Goal: Task Accomplishment & Management: Manage account settings

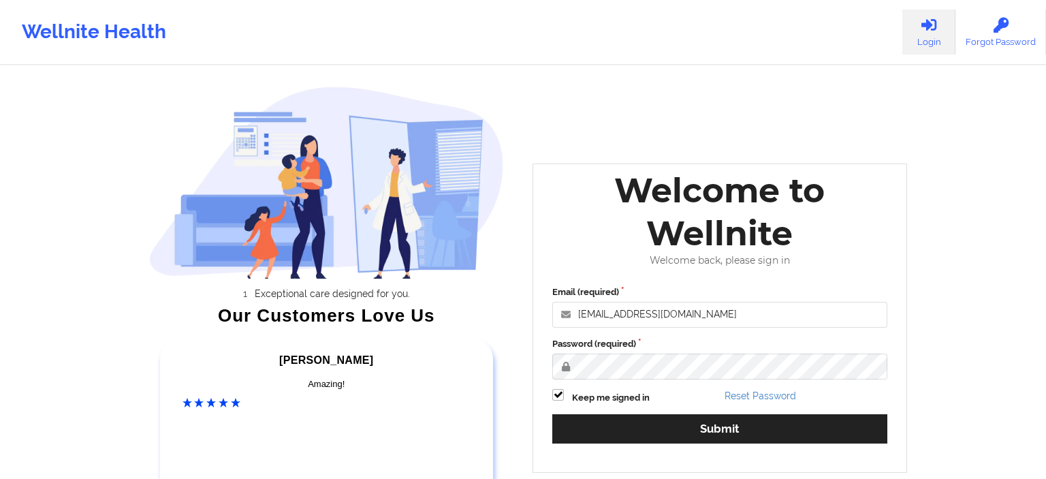
click at [616, 451] on div "Email (required) [EMAIL_ADDRESS][DOMAIN_NAME] Password (required) Keep me signe…" at bounding box center [720, 369] width 354 height 187
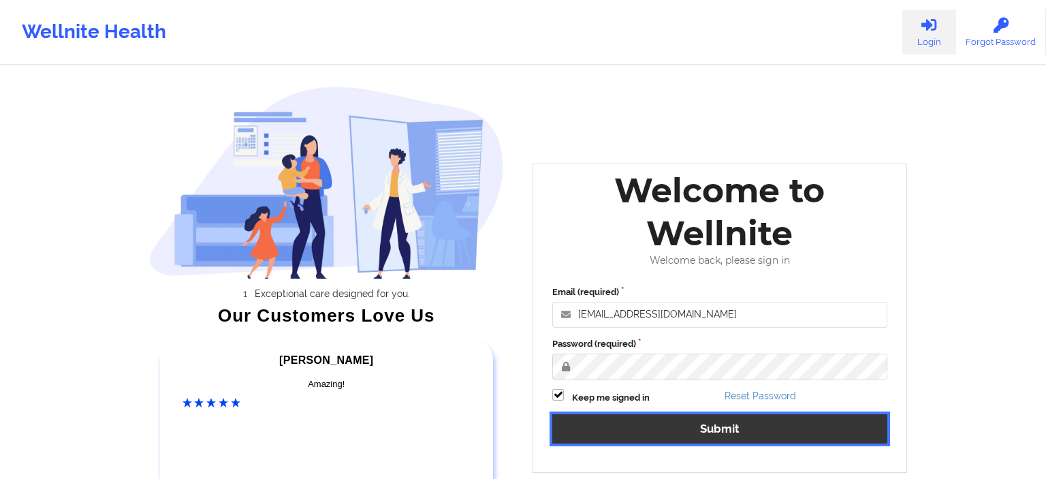
click at [617, 432] on button "Submit" at bounding box center [720, 428] width 335 height 29
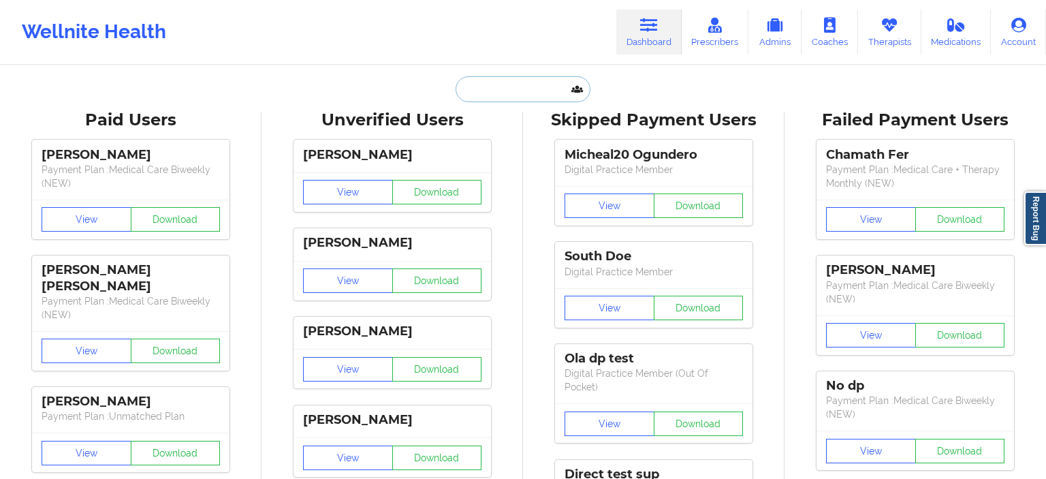
click at [467, 92] on input "text" at bounding box center [523, 89] width 135 height 26
paste input "chamathtest fer821"
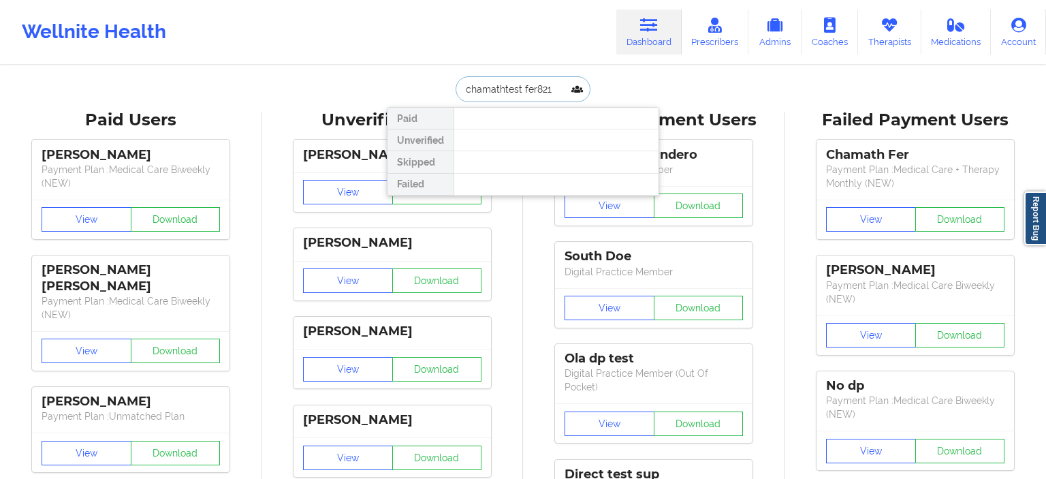
type input "chamathtest fer821"
click at [886, 31] on icon at bounding box center [890, 25] width 18 height 15
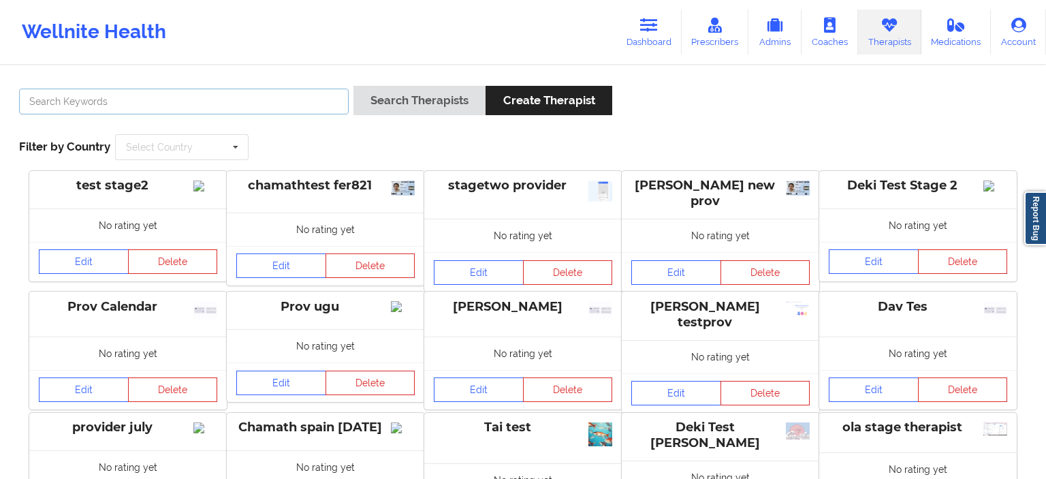
click at [293, 109] on input "text" at bounding box center [184, 102] width 330 height 26
paste input "chamathtest fer821"
type input "chamathtest fer821"
click at [296, 268] on link "Edit" at bounding box center [281, 265] width 90 height 25
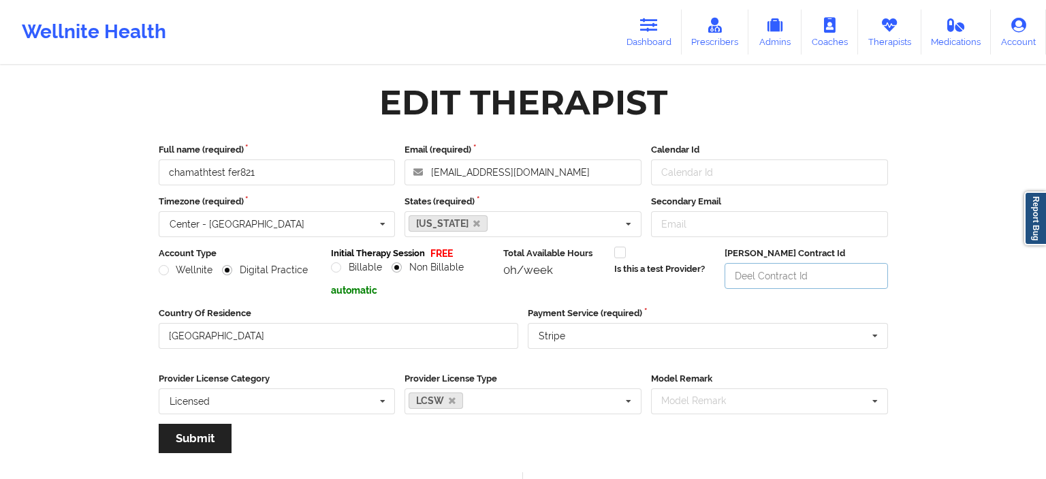
click at [746, 275] on input "Deel Contract Id" at bounding box center [806, 276] width 163 height 26
type input "242sdd"
click at [219, 439] on button "Submit" at bounding box center [195, 438] width 73 height 29
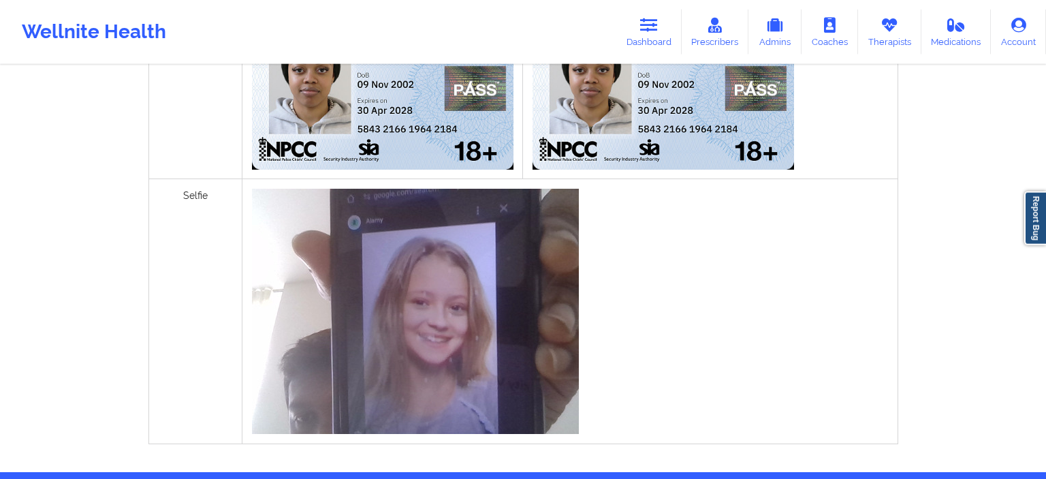
scroll to position [590, 0]
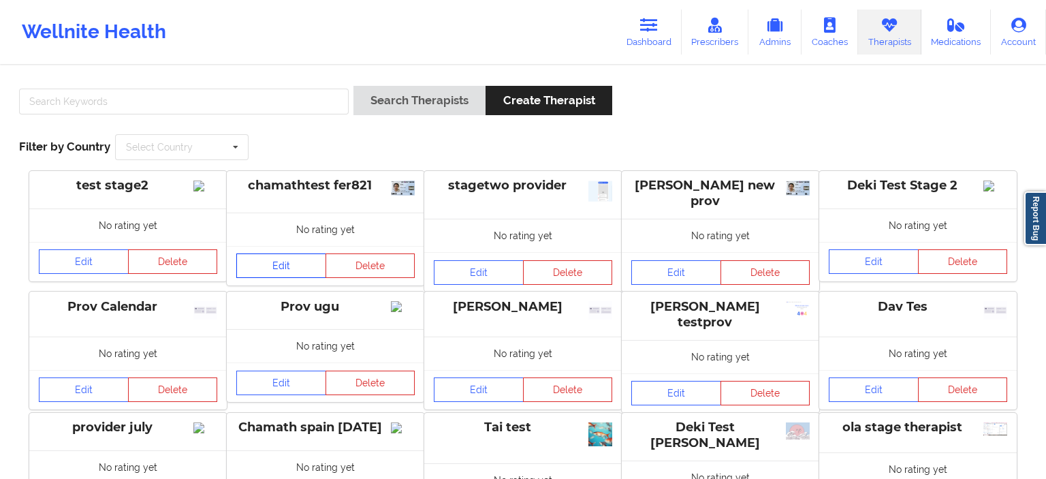
click at [298, 270] on link "Edit" at bounding box center [281, 265] width 90 height 25
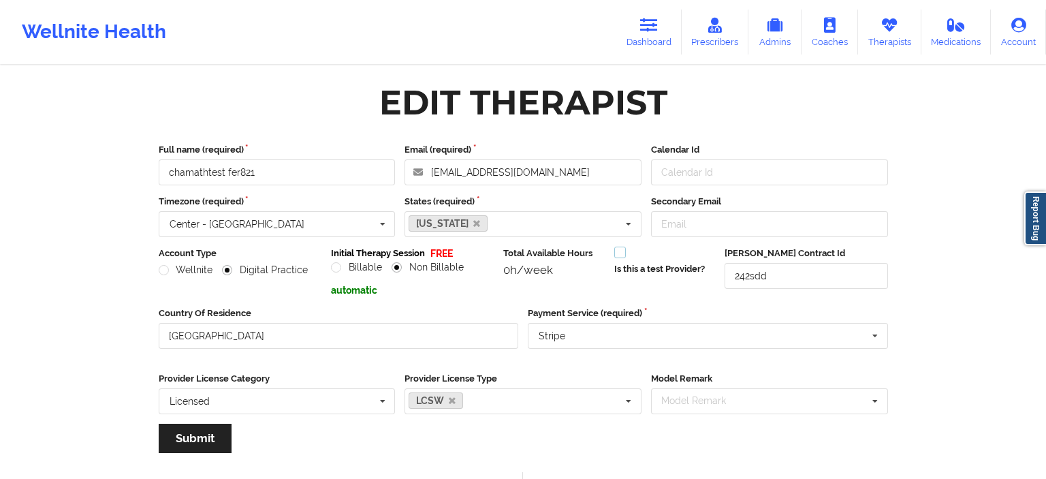
click at [624, 247] on label at bounding box center [621, 247] width 12 height 0
click at [624, 252] on input "Is this a test Provider?" at bounding box center [621, 253] width 12 height 12
checkbox input "true"
click at [698, 173] on input "Calendar Id" at bounding box center [769, 172] width 237 height 26
click at [693, 310] on label "Payment Service (required)" at bounding box center [708, 314] width 360 height 14
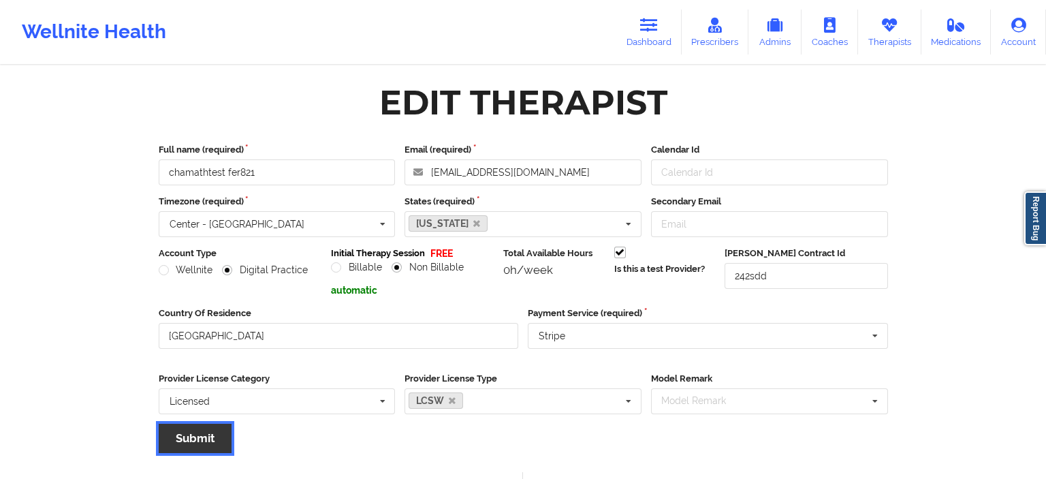
click at [227, 441] on button "Submit" at bounding box center [195, 438] width 73 height 29
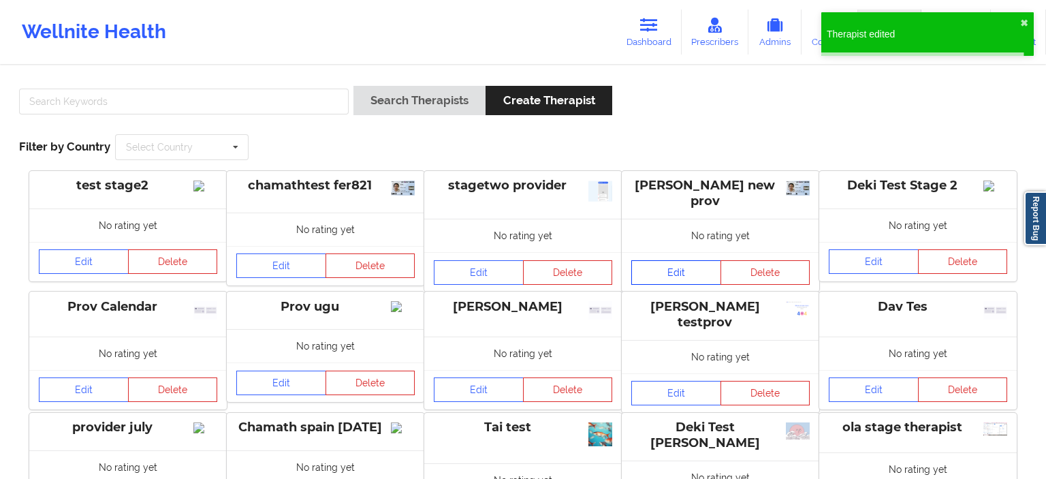
click at [673, 273] on link "Edit" at bounding box center [677, 272] width 90 height 25
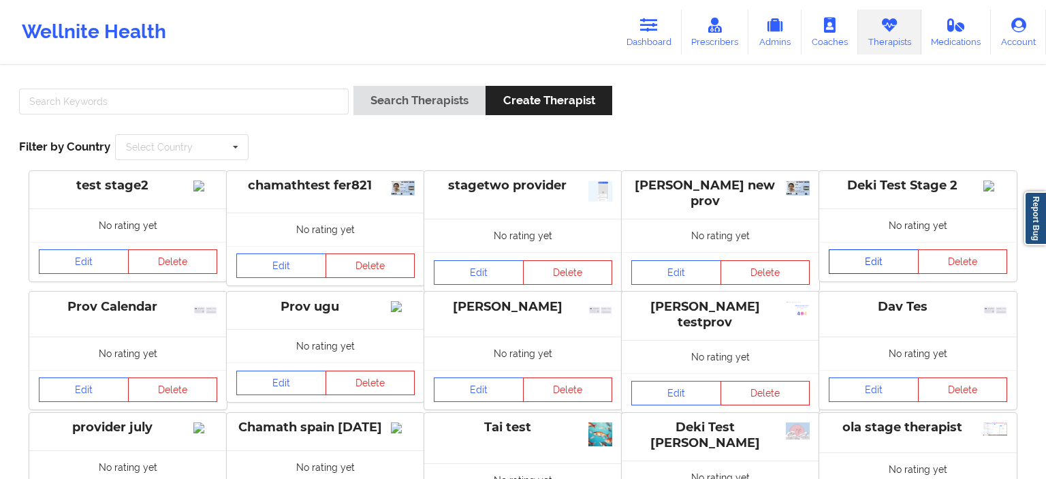
click at [886, 274] on link "Edit" at bounding box center [874, 261] width 90 height 25
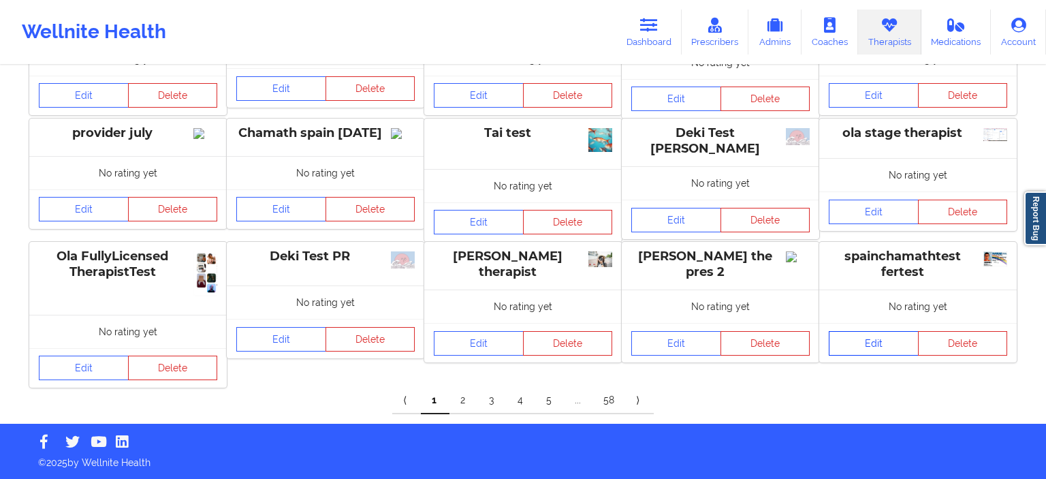
click at [881, 343] on link "Edit" at bounding box center [874, 343] width 90 height 25
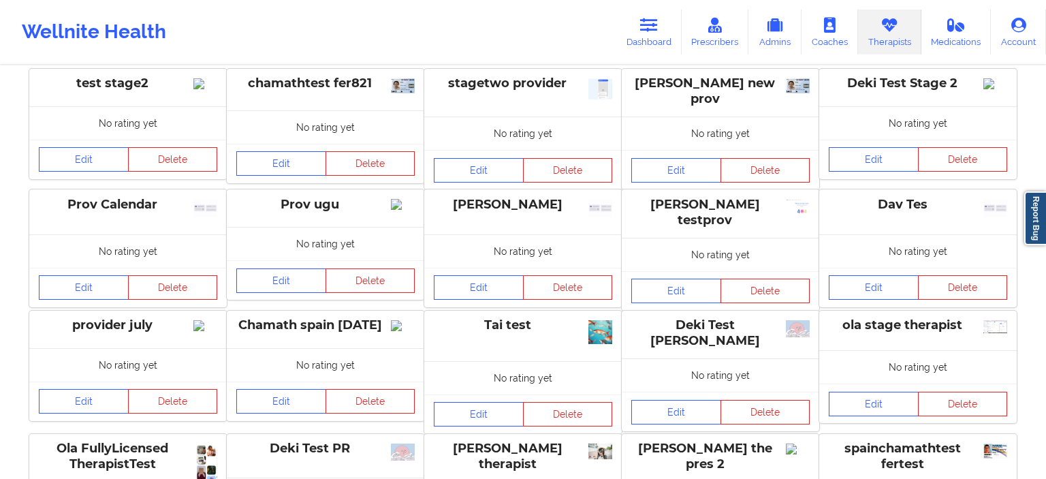
scroll to position [144, 0]
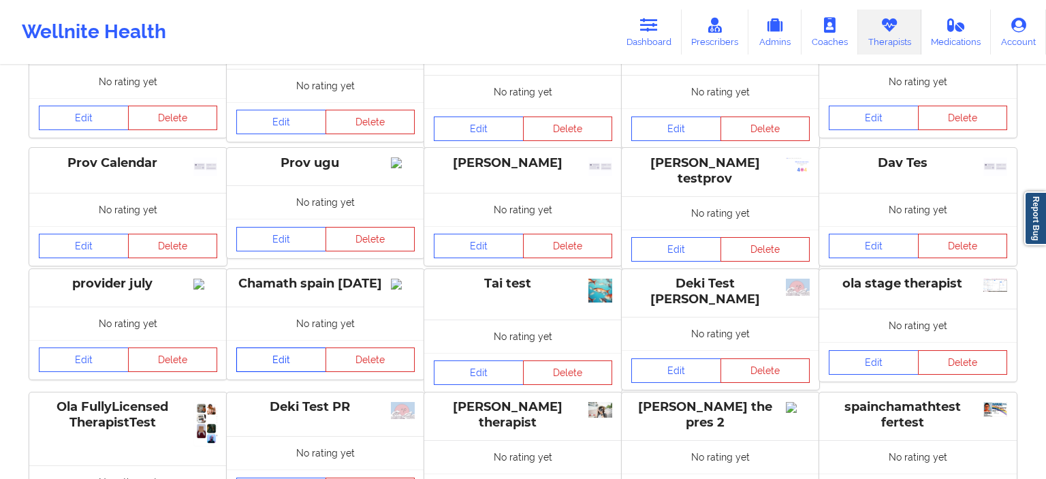
click at [279, 372] on link "Edit" at bounding box center [281, 359] width 90 height 25
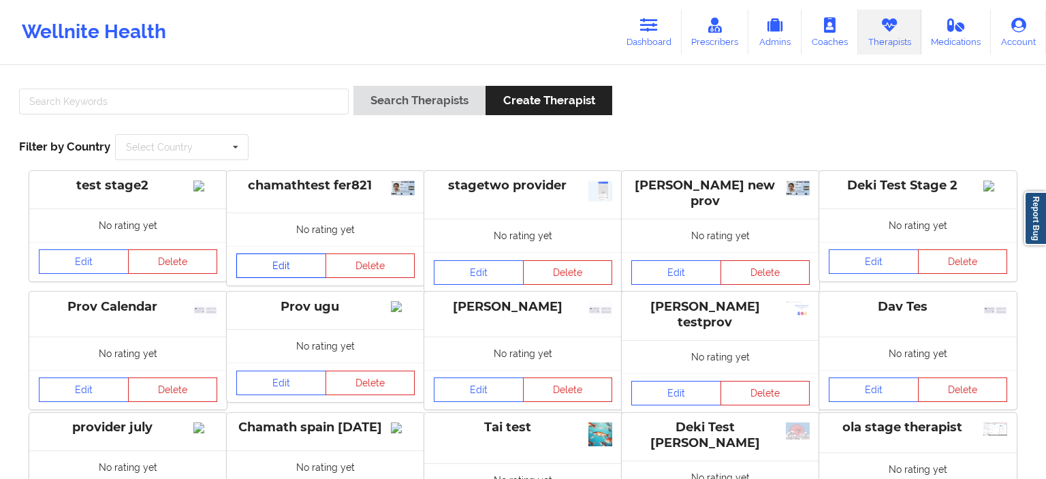
click at [288, 263] on link "Edit" at bounding box center [281, 265] width 90 height 25
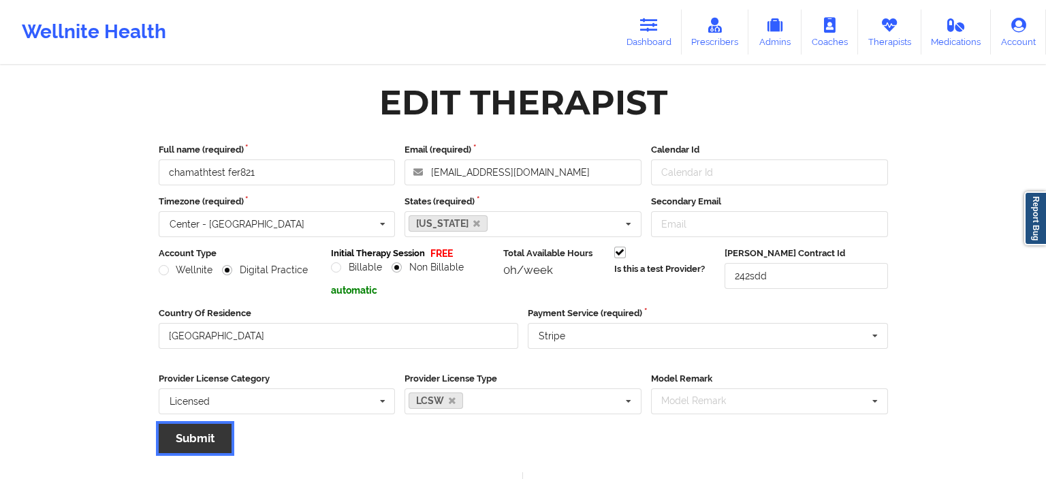
click at [227, 444] on button "Submit" at bounding box center [195, 438] width 73 height 29
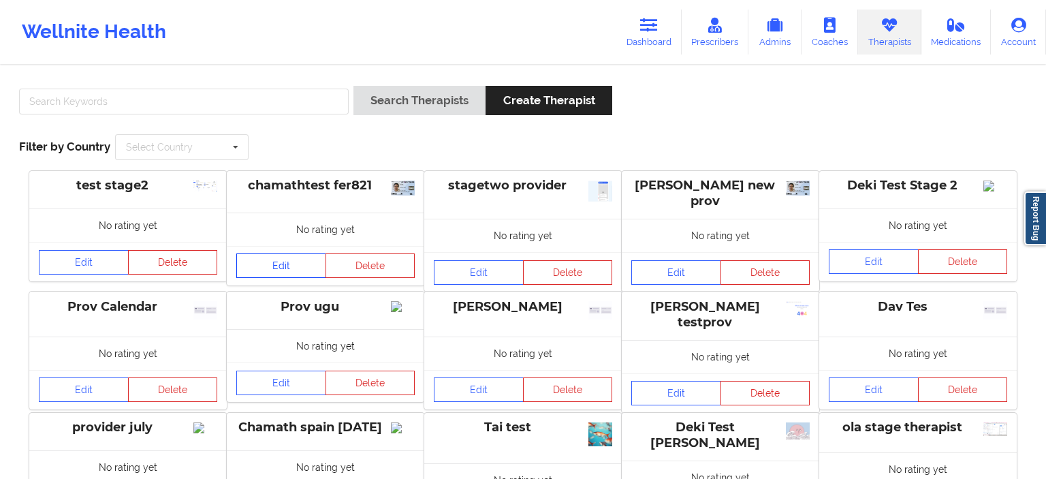
click at [282, 267] on link "Edit" at bounding box center [281, 265] width 90 height 25
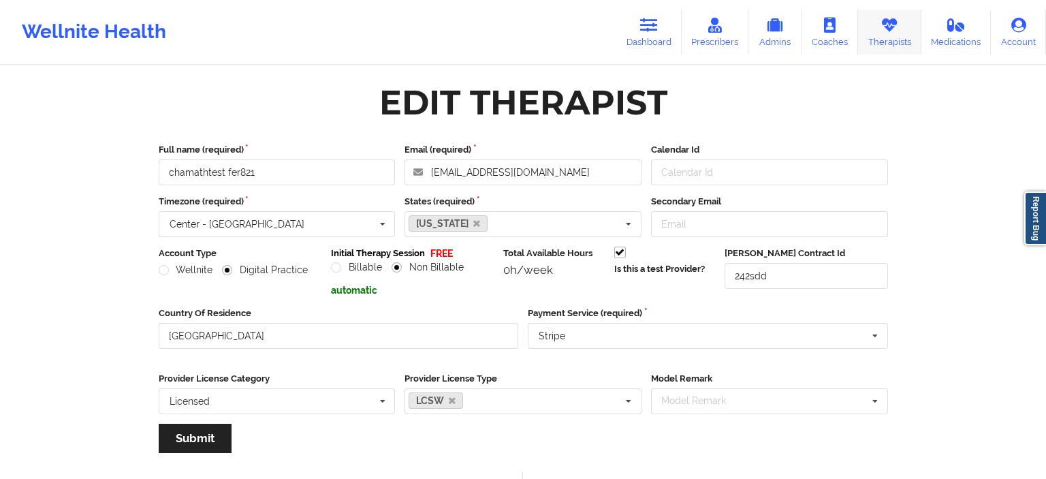
click at [873, 46] on link "Therapists" at bounding box center [889, 32] width 63 height 45
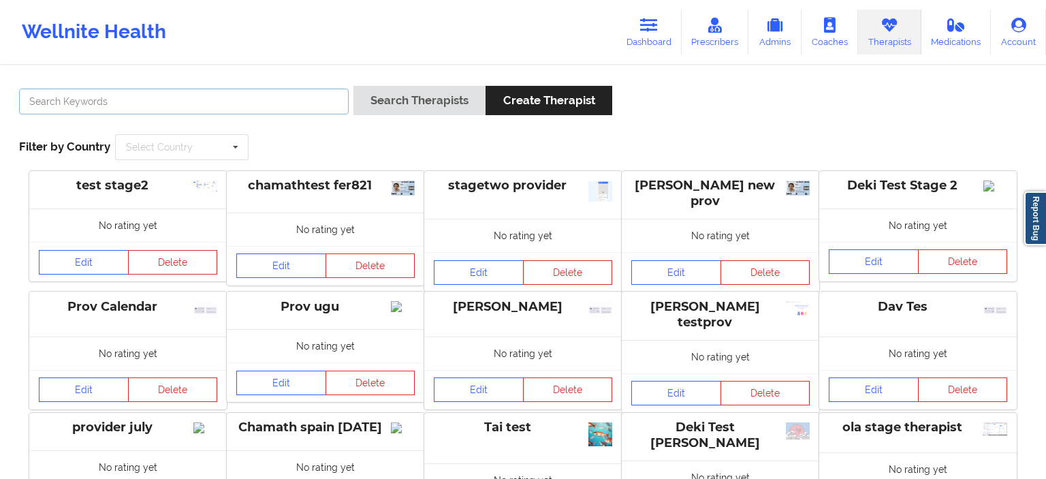
click at [155, 101] on input "text" at bounding box center [184, 102] width 330 height 26
type input "chamath"
click at [354, 86] on button "Search Therapists" at bounding box center [420, 100] width 132 height 29
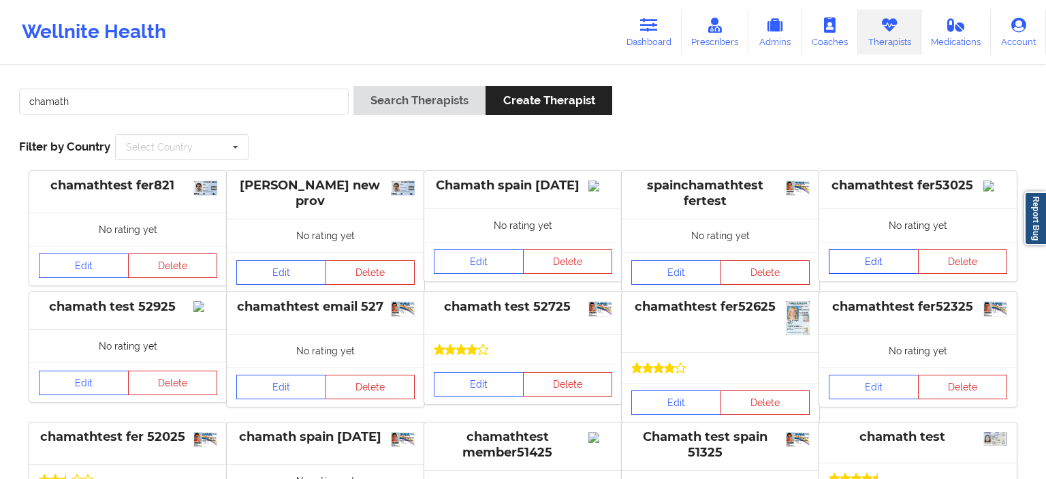
click at [880, 274] on link "Edit" at bounding box center [874, 261] width 90 height 25
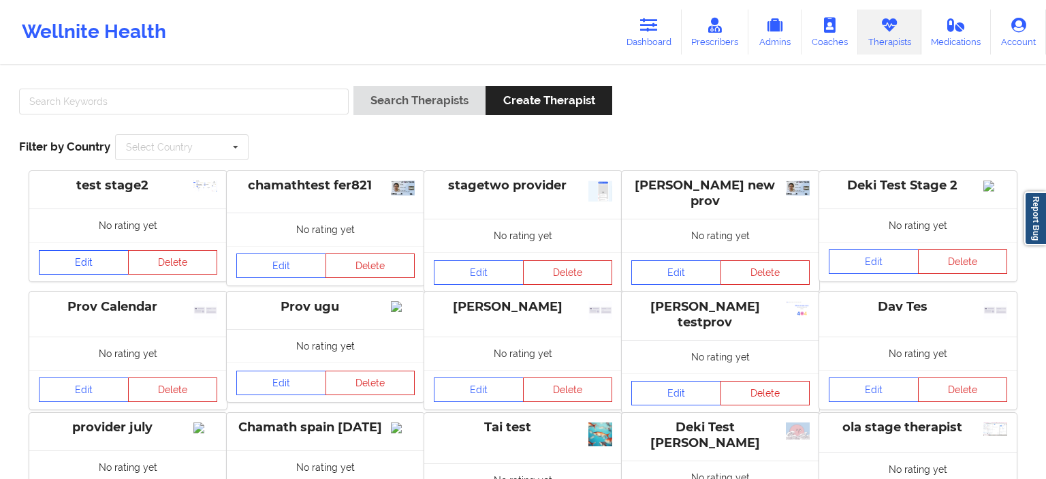
click at [86, 264] on link "Edit" at bounding box center [84, 262] width 90 height 25
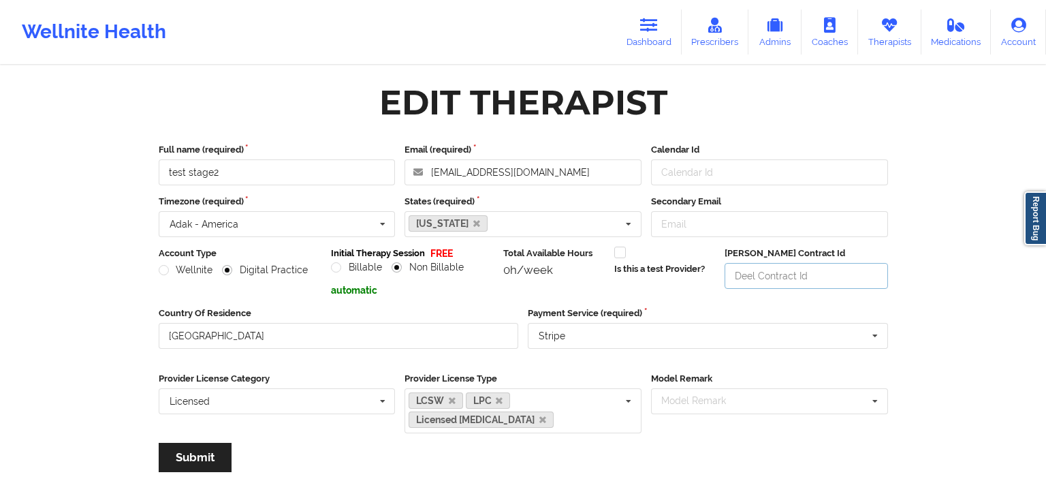
click at [800, 268] on input "Deel Contract Id" at bounding box center [806, 276] width 163 height 26
type input "adfgg1233"
click at [227, 450] on button "Submit" at bounding box center [195, 457] width 73 height 29
